Goal: Navigation & Orientation: Find specific page/section

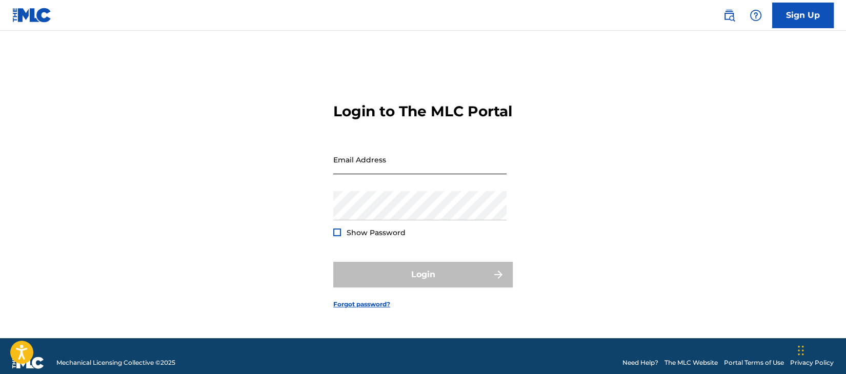
click at [448, 169] on input "Email Address" at bounding box center [419, 159] width 173 height 29
type input "[DATE][PERSON_NAME][EMAIL_ADDRESS][DOMAIN_NAME]"
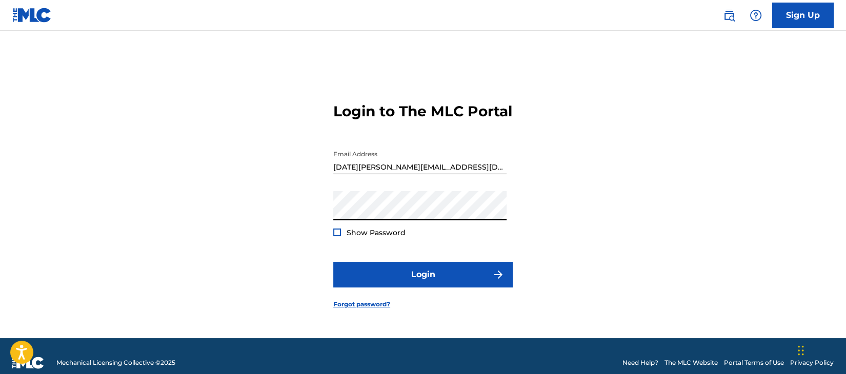
click at [333, 262] on button "Login" at bounding box center [422, 275] width 179 height 26
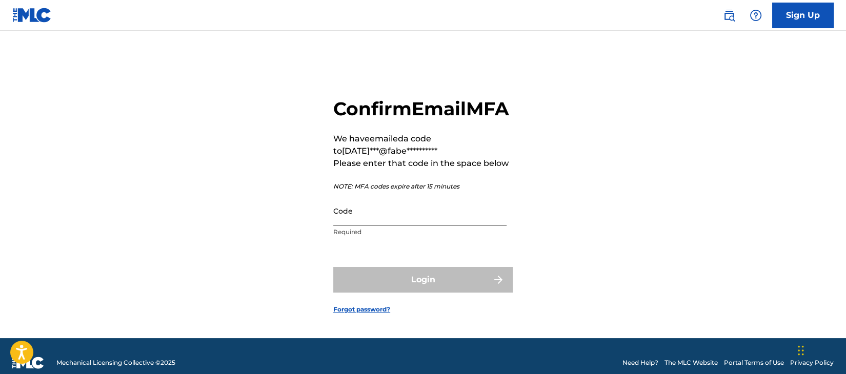
click at [441, 226] on input "Code" at bounding box center [419, 210] width 173 height 29
drag, startPoint x: 403, startPoint y: 219, endPoint x: 390, endPoint y: 230, distance: 17.1
paste input "045223"
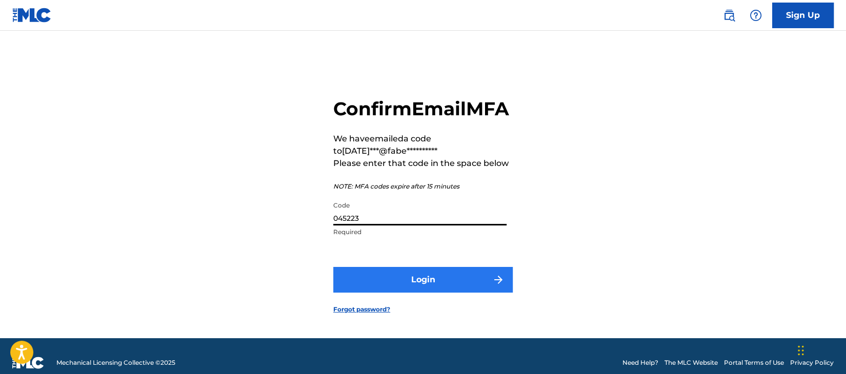
type input "045223"
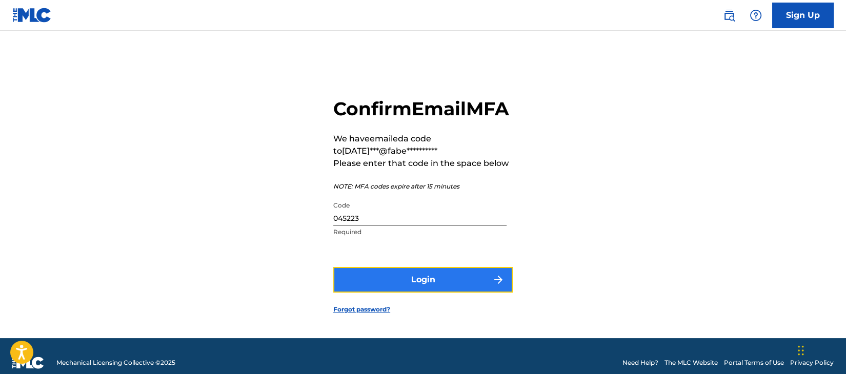
click at [447, 288] on button "Login" at bounding box center [422, 280] width 179 height 26
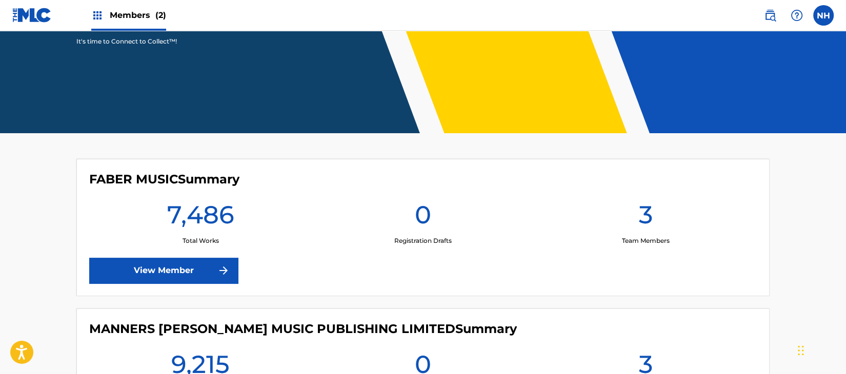
scroll to position [300, 0]
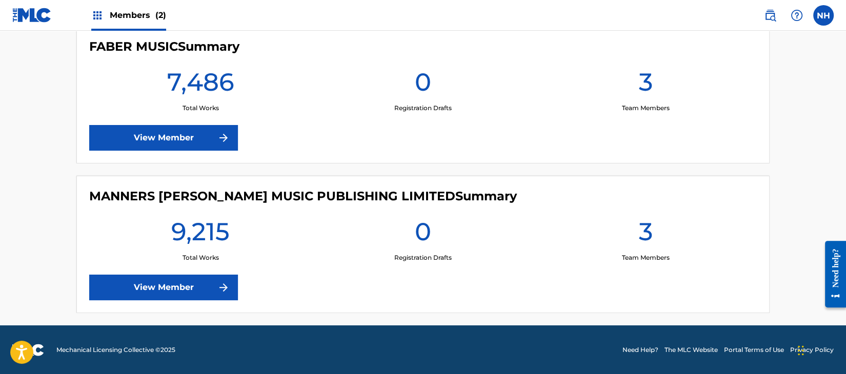
click at [194, 162] on div "FABER MUSIC Summary 7,486 Total Works 0 Registration Drafts 3 Team Members View…" at bounding box center [422, 94] width 693 height 137
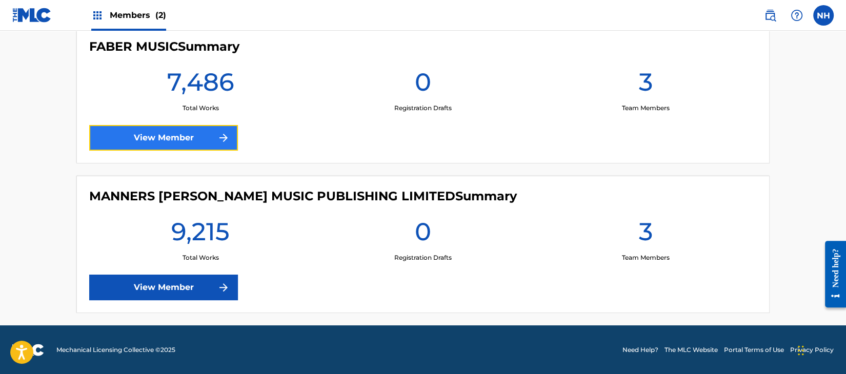
click at [200, 132] on link "View Member" at bounding box center [163, 138] width 149 height 26
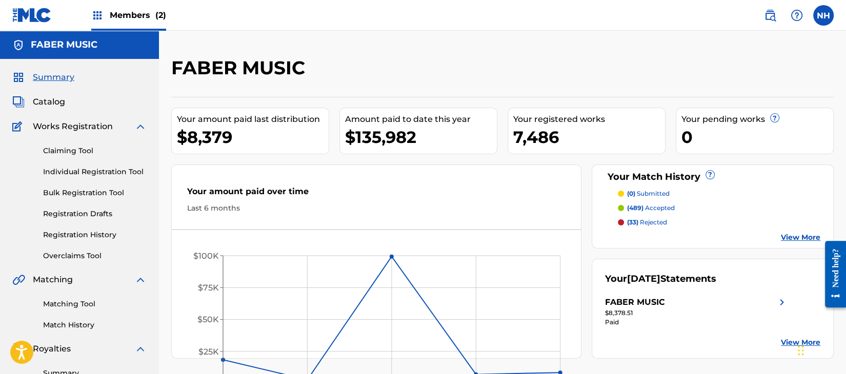
click at [152, 24] on div "Members (2)" at bounding box center [128, 15] width 75 height 30
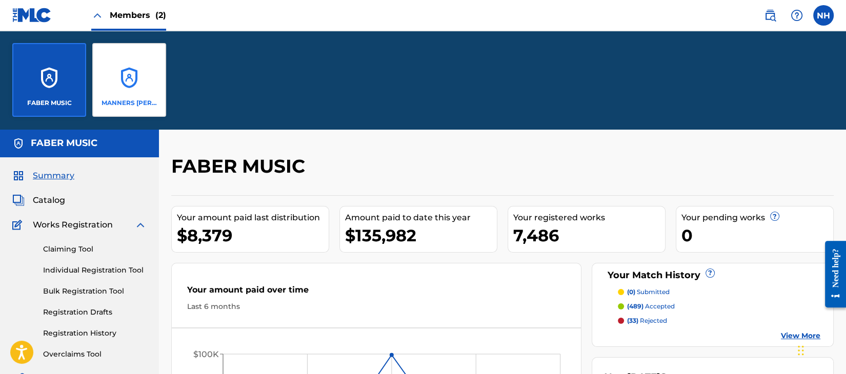
click at [123, 92] on div "MANNERS [PERSON_NAME] MUSIC PUBLISHING LIMITED" at bounding box center [129, 80] width 74 height 74
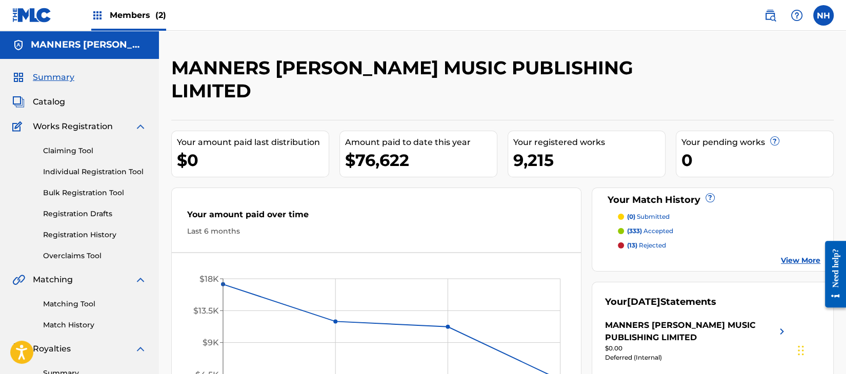
click at [88, 5] on div "Members (2)" at bounding box center [89, 15] width 154 height 30
click at [110, 10] on span "Members (2)" at bounding box center [138, 15] width 56 height 12
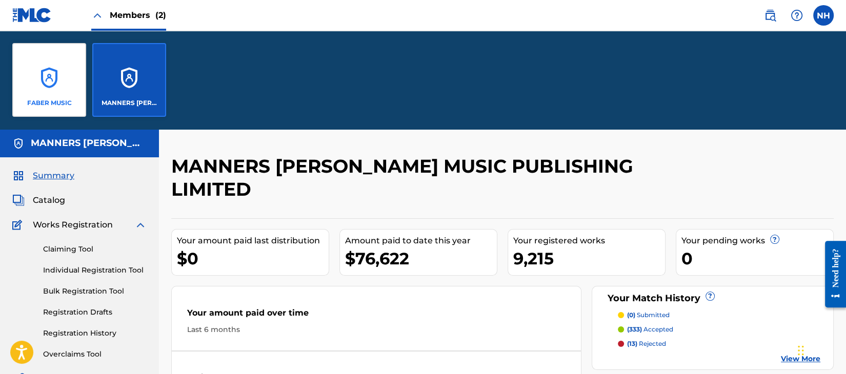
click at [29, 63] on div "FABER MUSIC" at bounding box center [49, 80] width 74 height 74
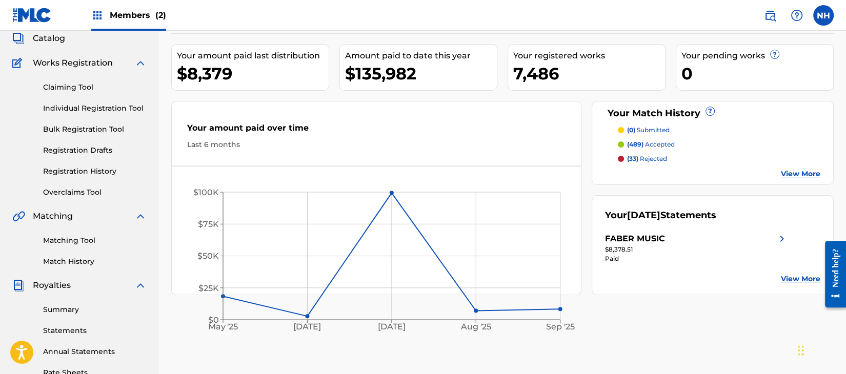
scroll to position [136, 0]
